Goal: Task Accomplishment & Management: Manage account settings

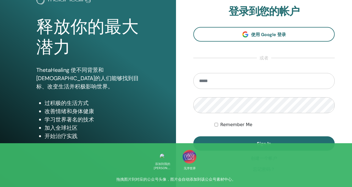
scroll to position [77, 0]
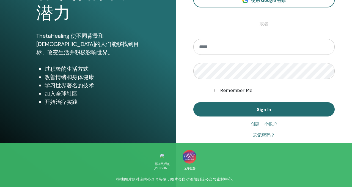
type input "**********"
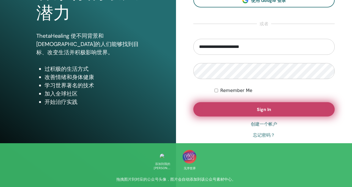
click at [224, 111] on button "Sign In" at bounding box center [263, 109] width 141 height 14
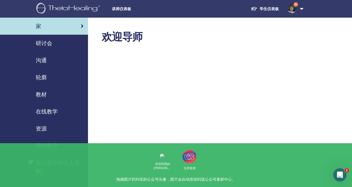
click at [44, 46] on span "研讨会" at bounding box center [44, 43] width 17 height 8
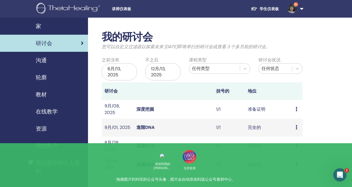
click at [296, 126] on icon at bounding box center [297, 127] width 2 height 4
click at [325, 111] on div "我的研讨会 您可以自定义过滤器以探索未来 3 个月之后即将举行的研讨会或查看 3 个多月前的研讨会。 之前没有 6月/13, 2025 不之后 12月/13,…" at bounding box center [220, 171] width 264 height 306
click at [143, 127] on link "進階DNA" at bounding box center [145, 127] width 18 height 6
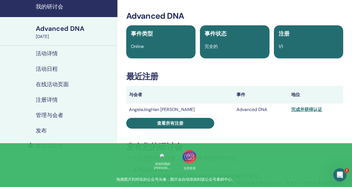
scroll to position [20, 0]
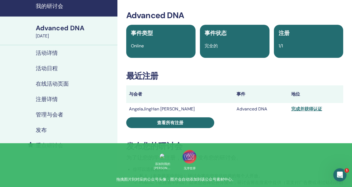
click at [295, 110] on div "完成并获得认证" at bounding box center [315, 109] width 49 height 7
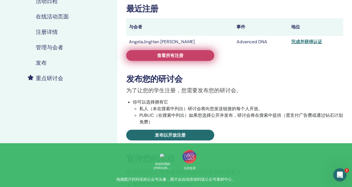
scroll to position [97, 0]
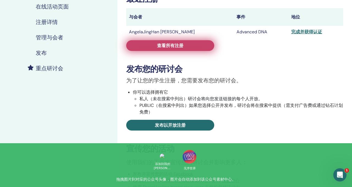
click at [169, 45] on span "查看所有注册" at bounding box center [170, 46] width 26 height 6
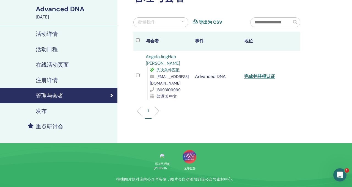
scroll to position [38, 0]
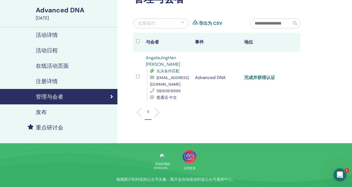
click at [259, 75] on link "完成并获得认证" at bounding box center [259, 78] width 31 height 6
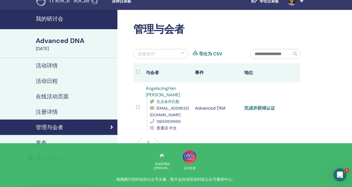
scroll to position [0, 0]
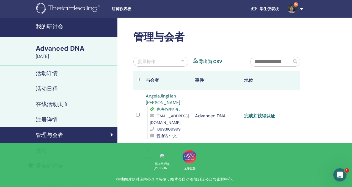
click at [53, 135] on h4 "管理与会者" at bounding box center [50, 135] width 28 height 7
click at [44, 24] on h4 "我的研讨会" at bounding box center [75, 26] width 78 height 7
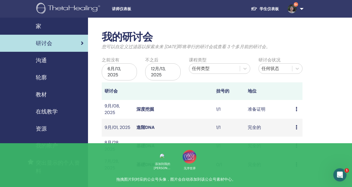
click at [255, 111] on td "准备证明" at bounding box center [269, 109] width 48 height 19
click at [255, 109] on td "准备证明" at bounding box center [269, 109] width 48 height 19
click at [144, 110] on link "深度挖掘" at bounding box center [145, 109] width 18 height 6
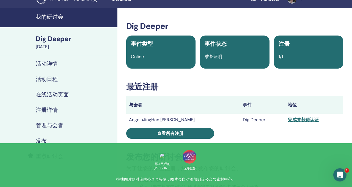
click at [290, 123] on td "完成并获得认证" at bounding box center [314, 120] width 58 height 12
click at [290, 121] on div "完成并获得认证" at bounding box center [314, 119] width 53 height 7
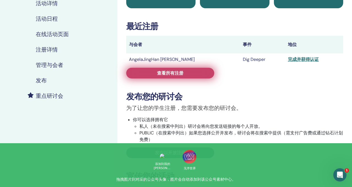
scroll to position [103, 0]
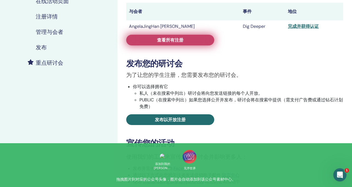
click at [175, 43] on link "查看所有注册" at bounding box center [170, 40] width 88 height 11
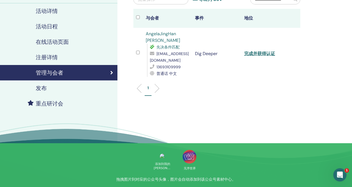
scroll to position [46, 0]
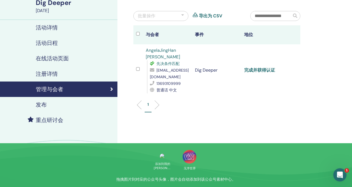
click at [258, 67] on link "完成并获得认证" at bounding box center [259, 70] width 31 height 6
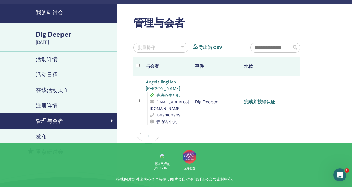
scroll to position [10, 0]
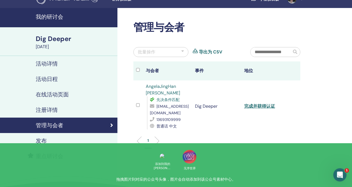
click at [44, 18] on h4 "我的研讨会" at bounding box center [75, 16] width 78 height 7
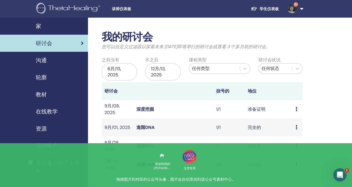
click at [256, 146] on td "完全的" at bounding box center [269, 145] width 48 height 19
click at [145, 143] on link "基礎DNA" at bounding box center [145, 146] width 18 height 6
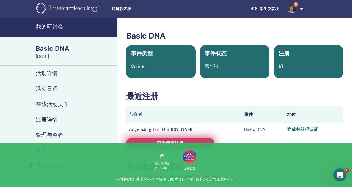
click at [149, 147] on link "查看所有注册" at bounding box center [170, 143] width 88 height 11
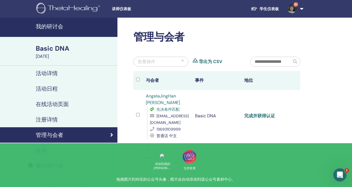
click at [256, 113] on link "完成并获得认证" at bounding box center [259, 116] width 31 height 6
